Goal: Information Seeking & Learning: Learn about a topic

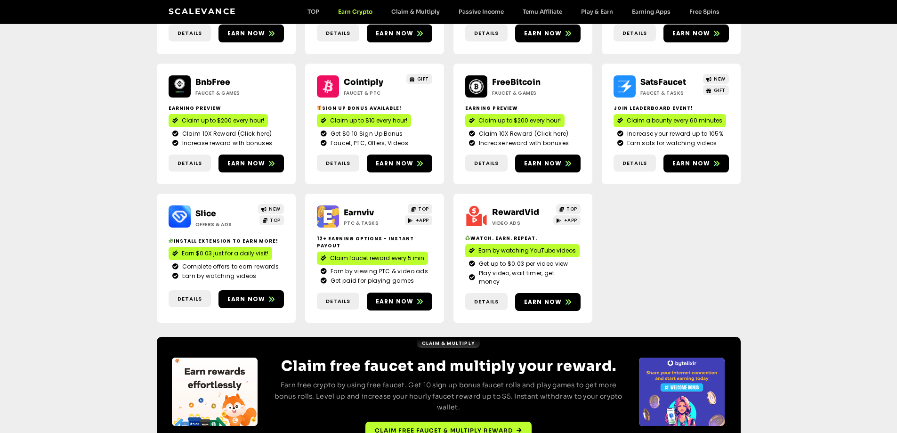
scroll to position [259, 0]
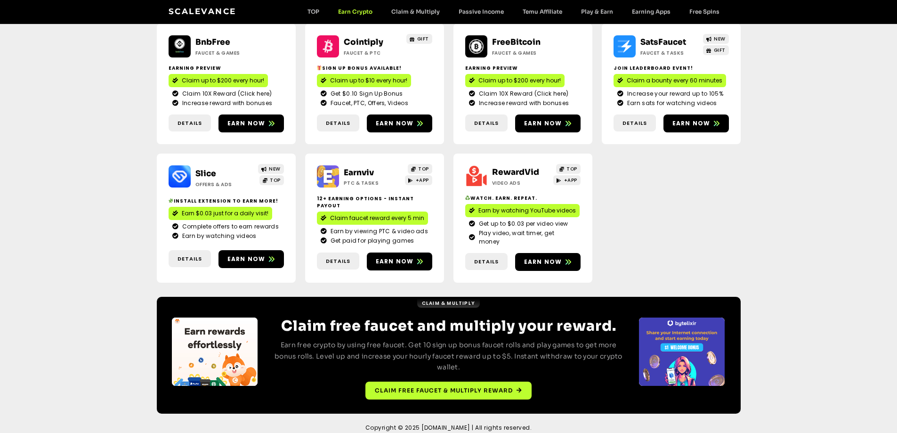
click at [634, 218] on div "CoinPayU ptc & Tasks TOP $5000 Monthly Offer contest Earn up to $0.05 per PTC a…" at bounding box center [449, 90] width 584 height 412
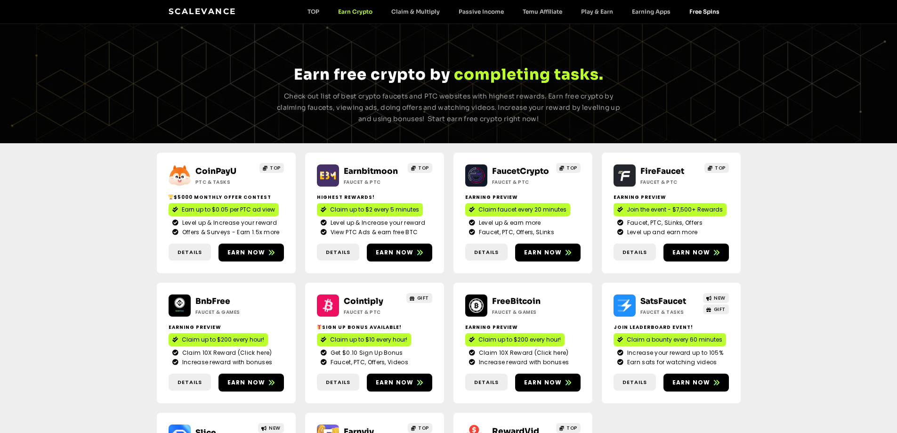
click at [687, 10] on link "Free Spins" at bounding box center [704, 11] width 49 height 7
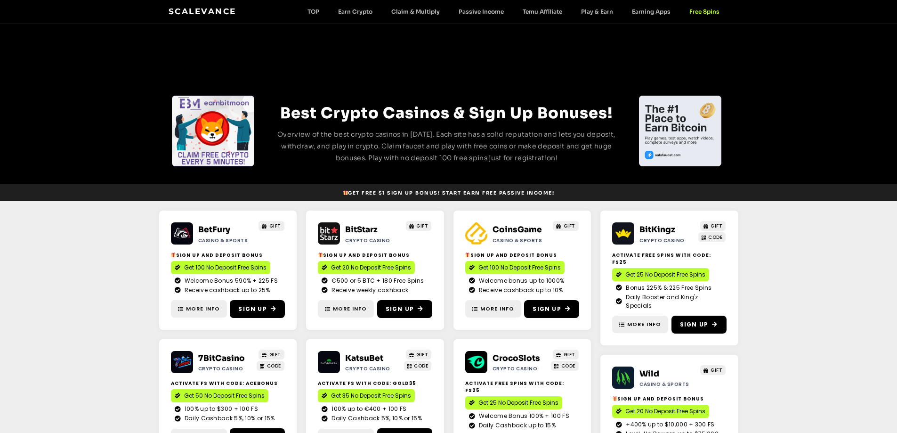
click at [644, 11] on link "Earning Apps" at bounding box center [650, 11] width 57 height 7
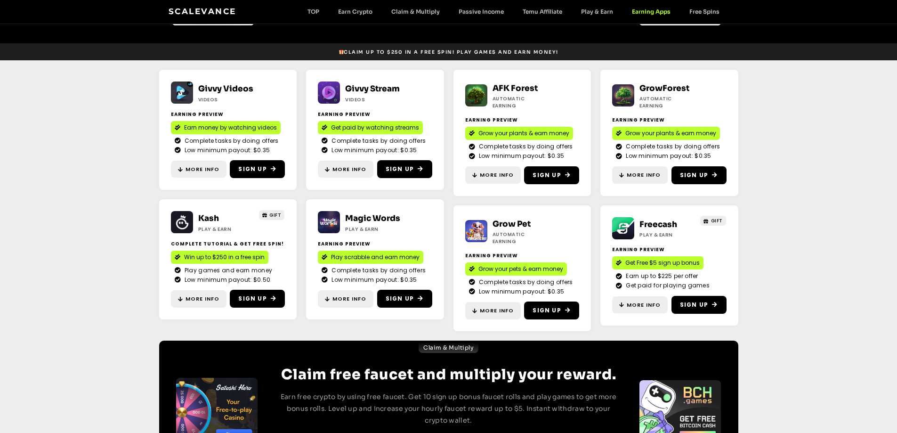
scroll to position [141, 0]
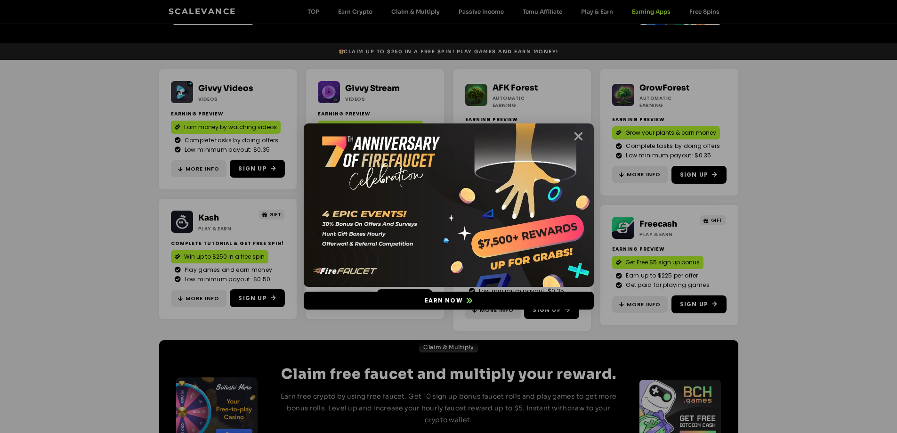
click at [577, 133] on icon "Close" at bounding box center [579, 136] width 12 height 12
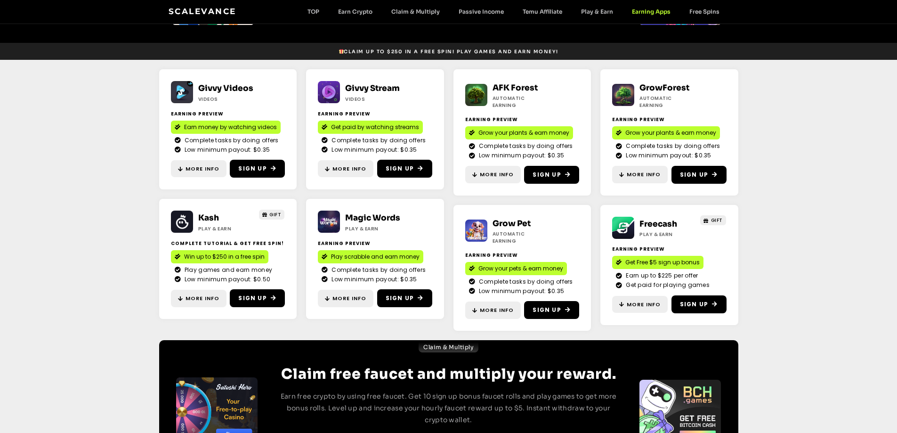
drag, startPoint x: 421, startPoint y: 8, endPoint x: 498, endPoint y: 28, distance: 79.5
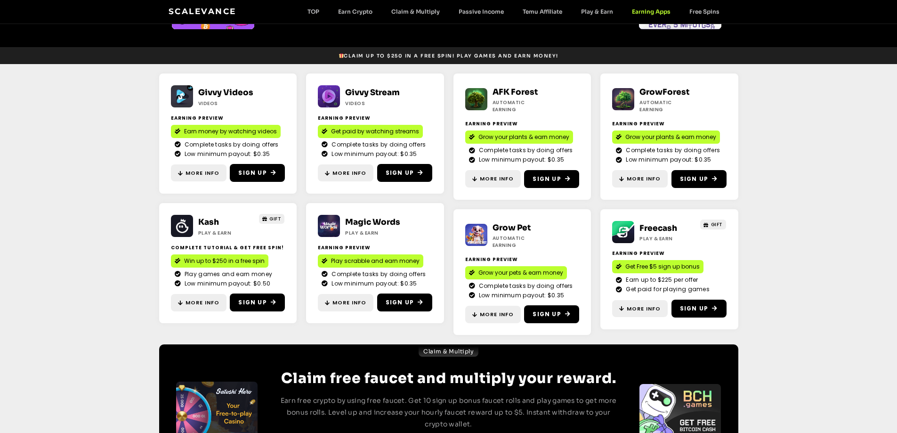
scroll to position [102, 0]
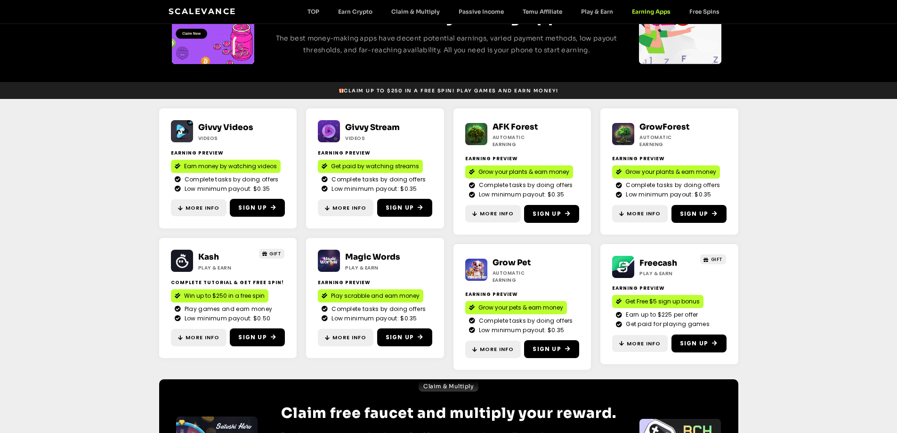
click at [322, 7] on div "Scalevance TOP Earn Crypto Claim & Multiply Passive Income Temu Affiliate Play …" at bounding box center [449, 12] width 560 height 12
click at [318, 8] on div "Scalevance TOP Earn Crypto Claim & Multiply Passive Income Temu Affiliate Play …" at bounding box center [449, 12] width 560 height 12
click at [316, 11] on link "TOP" at bounding box center [313, 11] width 31 height 7
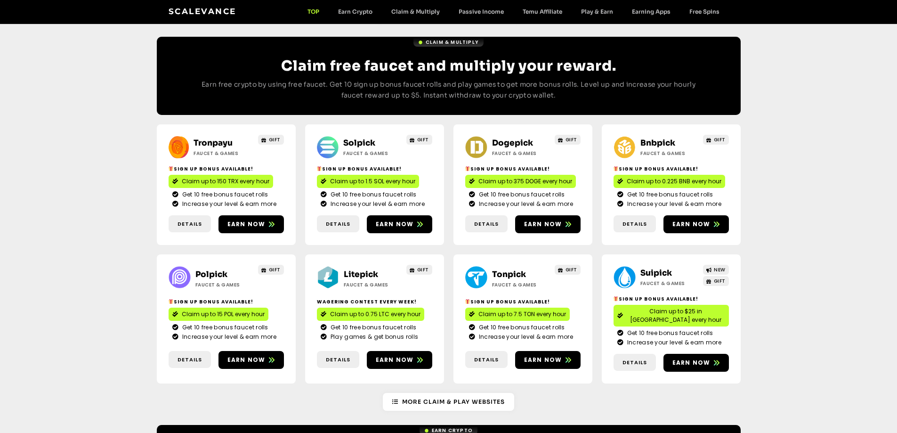
scroll to position [478, 0]
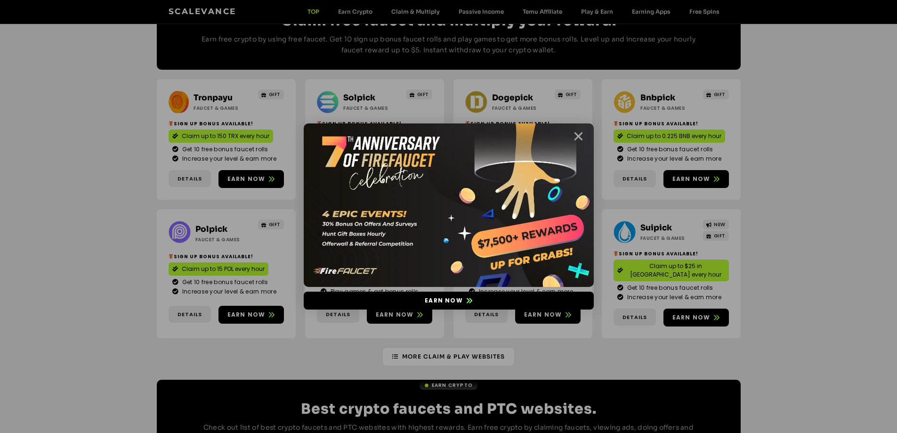
click at [574, 131] on icon "Close" at bounding box center [579, 136] width 12 height 12
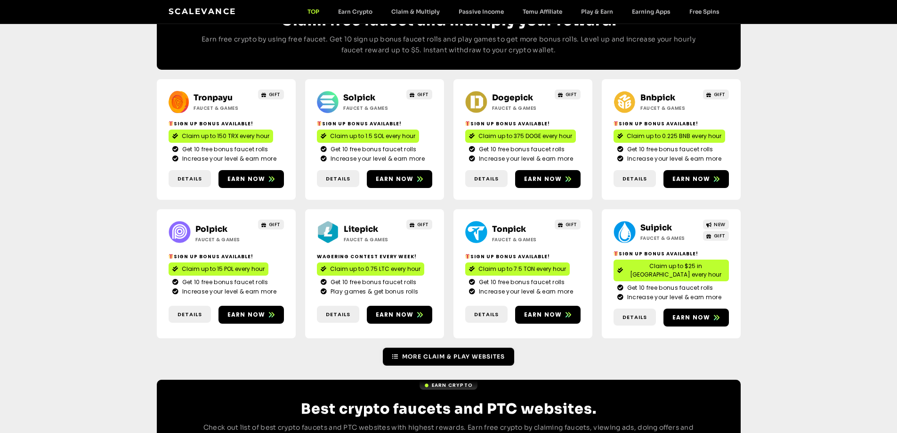
click at [454, 347] on link "More Claim & Play Websites" at bounding box center [448, 356] width 131 height 18
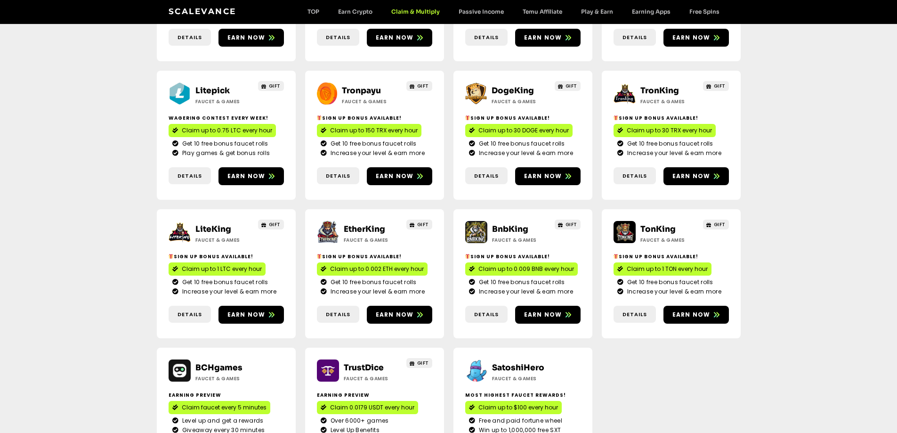
scroll to position [377, 0]
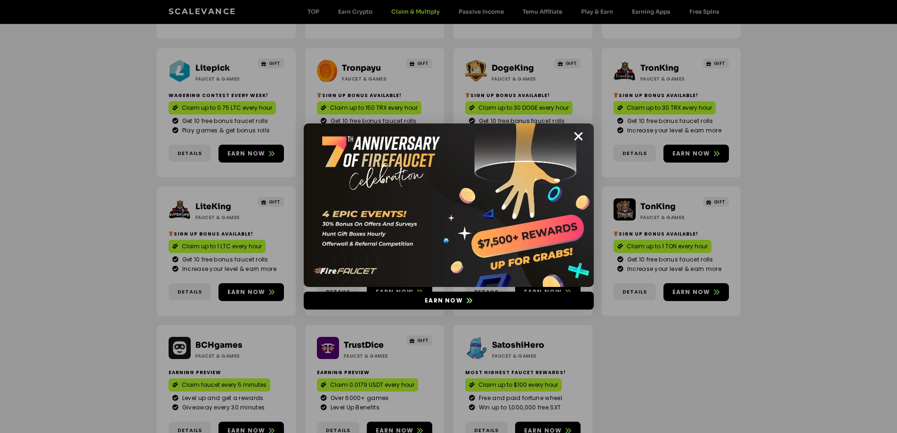
click at [571, 136] on img at bounding box center [449, 204] width 290 height 163
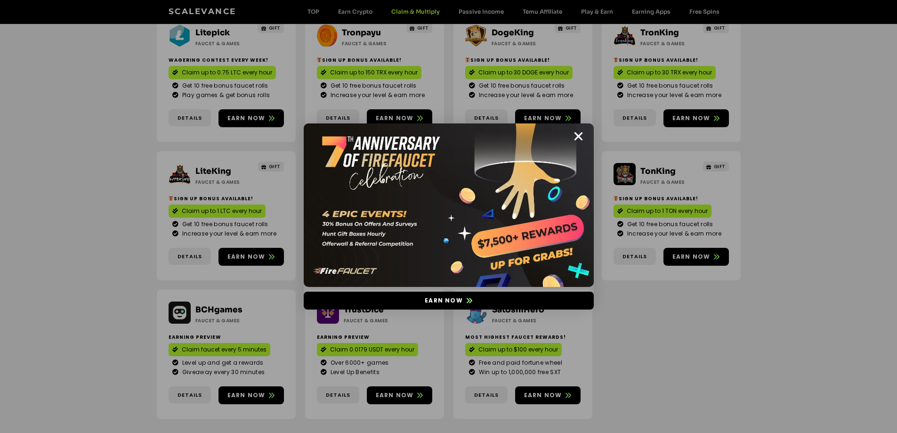
scroll to position [471, 0]
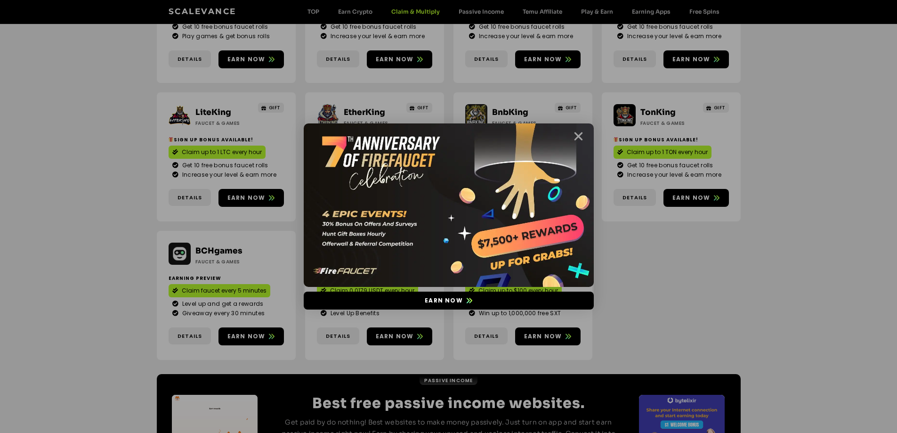
click at [579, 134] on icon "Close" at bounding box center [579, 136] width 12 height 12
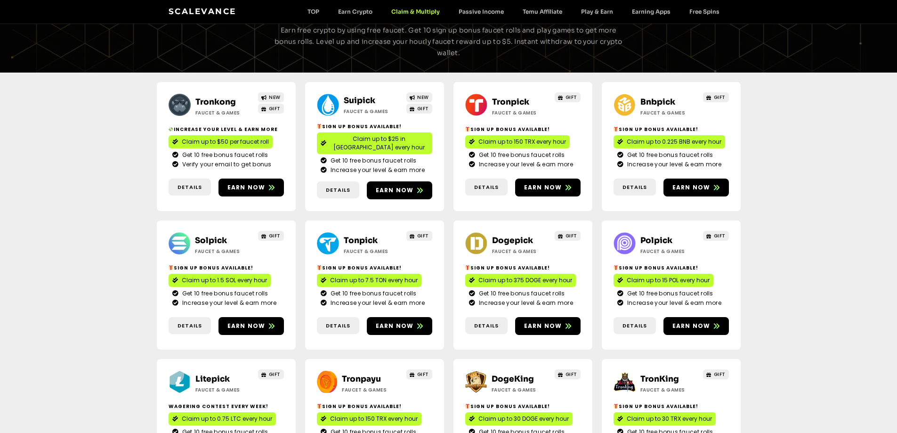
scroll to position [47, 0]
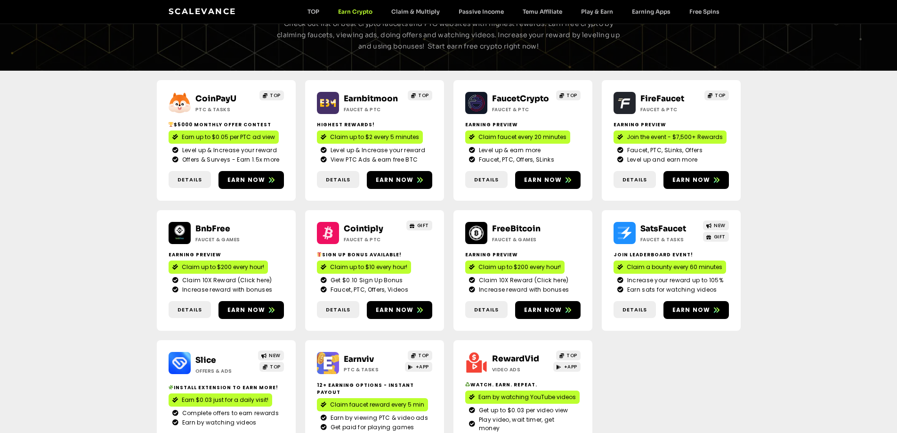
scroll to position [24, 0]
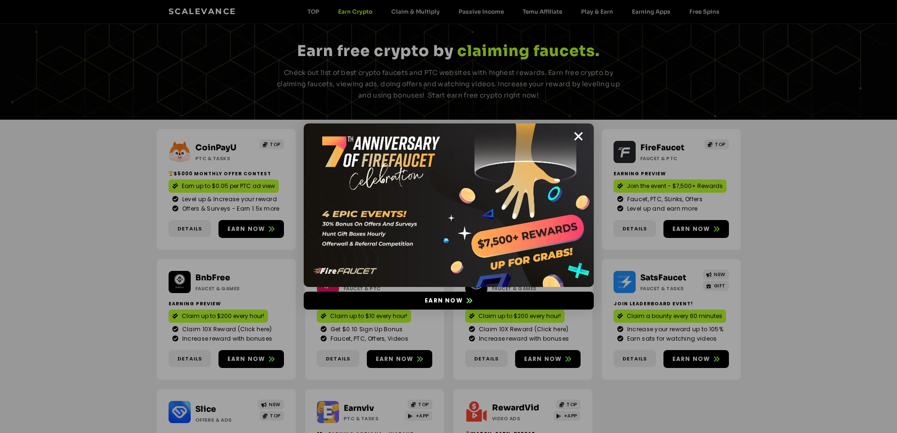
click at [313, 10] on div "Earn now" at bounding box center [448, 216] width 897 height 433
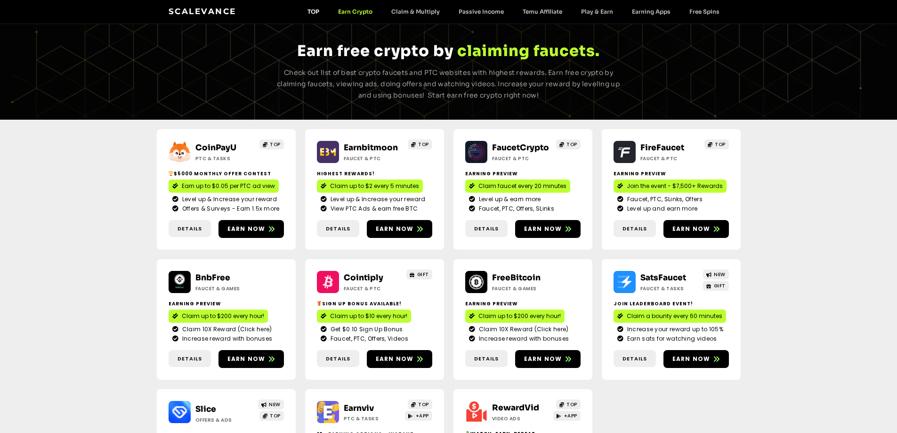
click at [319, 12] on link "TOP" at bounding box center [313, 11] width 31 height 7
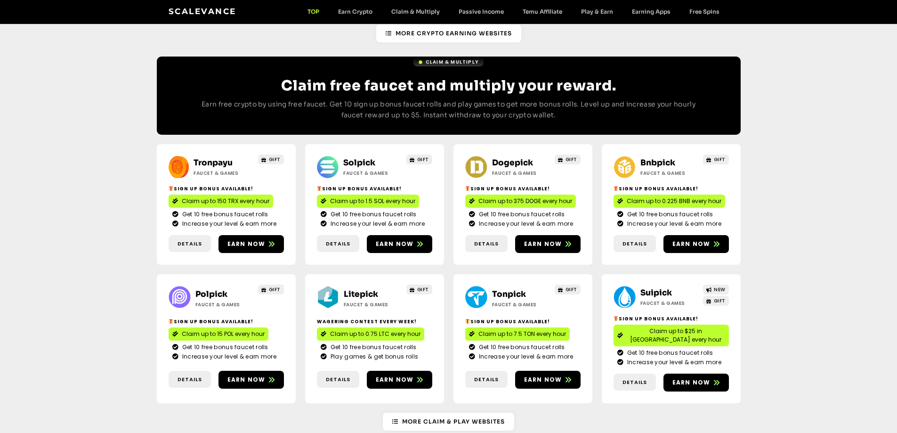
scroll to position [518, 0]
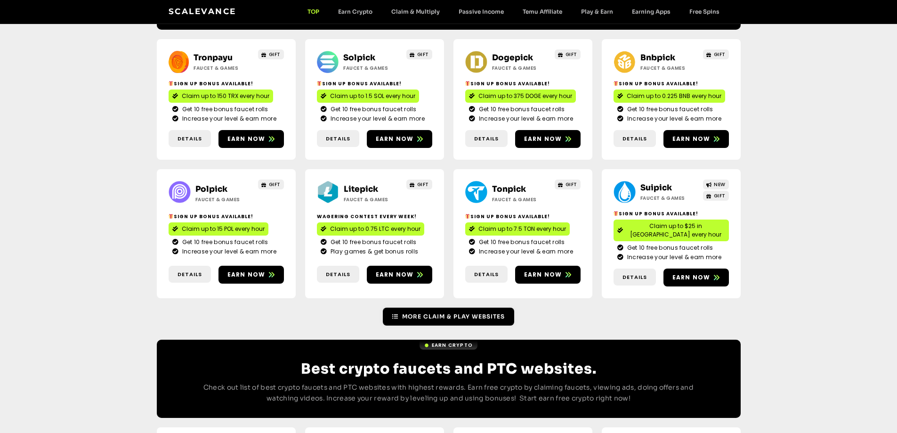
click at [450, 307] on link "More Claim & Play Websites" at bounding box center [448, 316] width 131 height 18
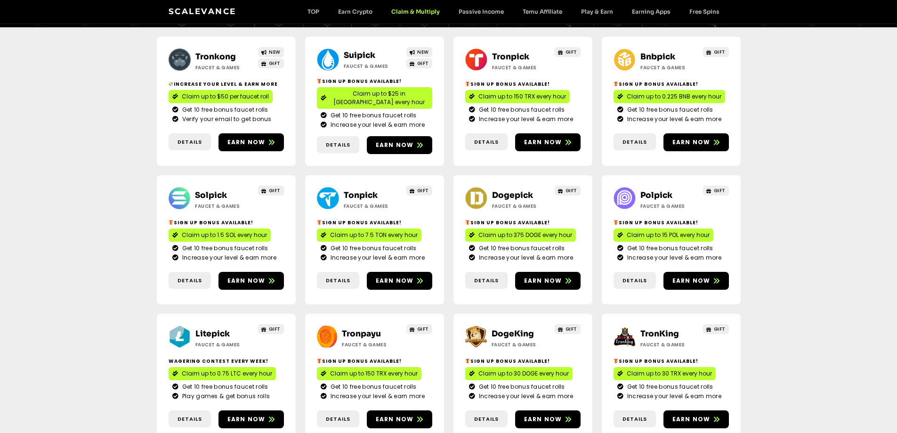
scroll to position [94, 0]
